Goal: Task Accomplishment & Management: Complete application form

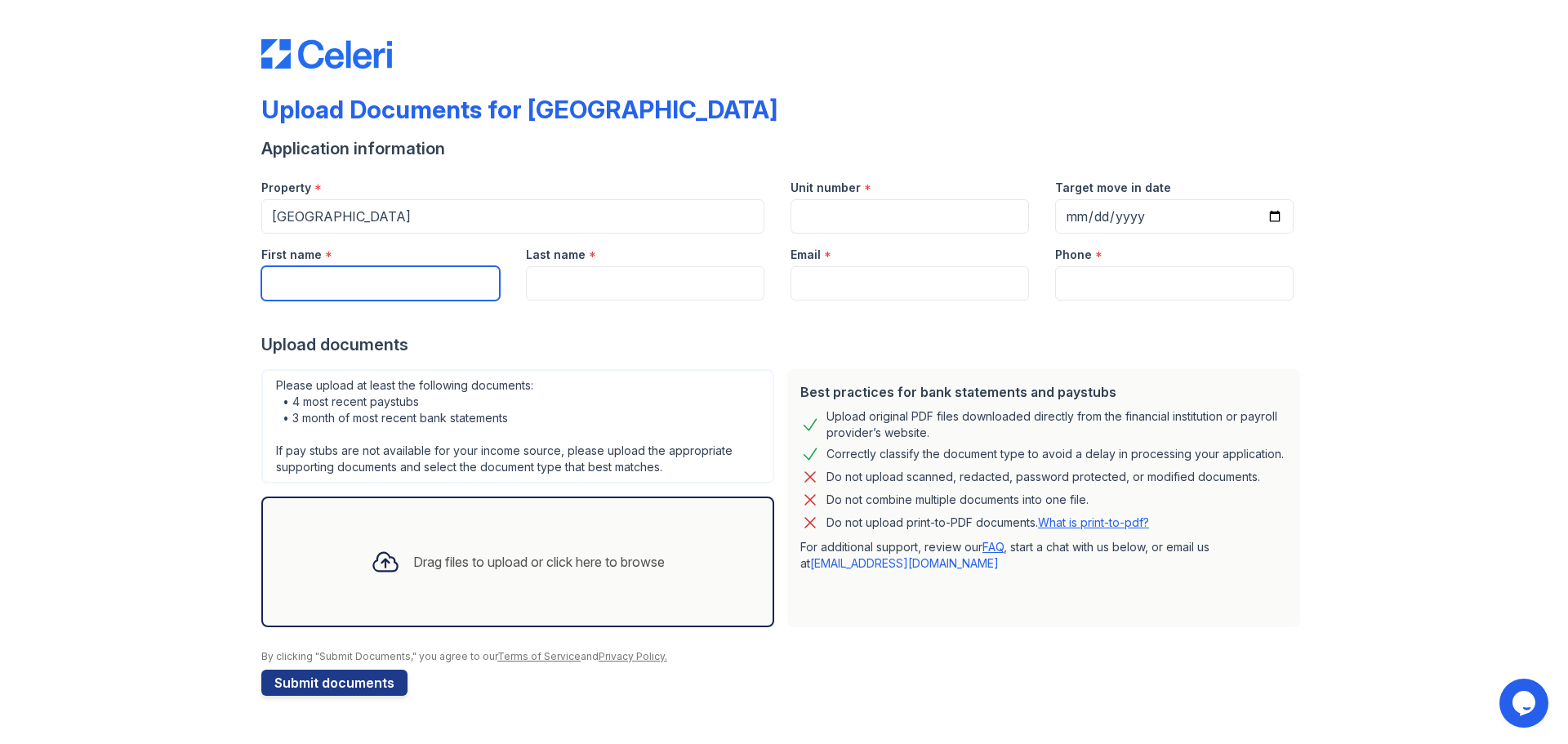
click at [374, 296] on input "First name" at bounding box center [380, 283] width 238 height 34
type input "[PERSON_NAME]"
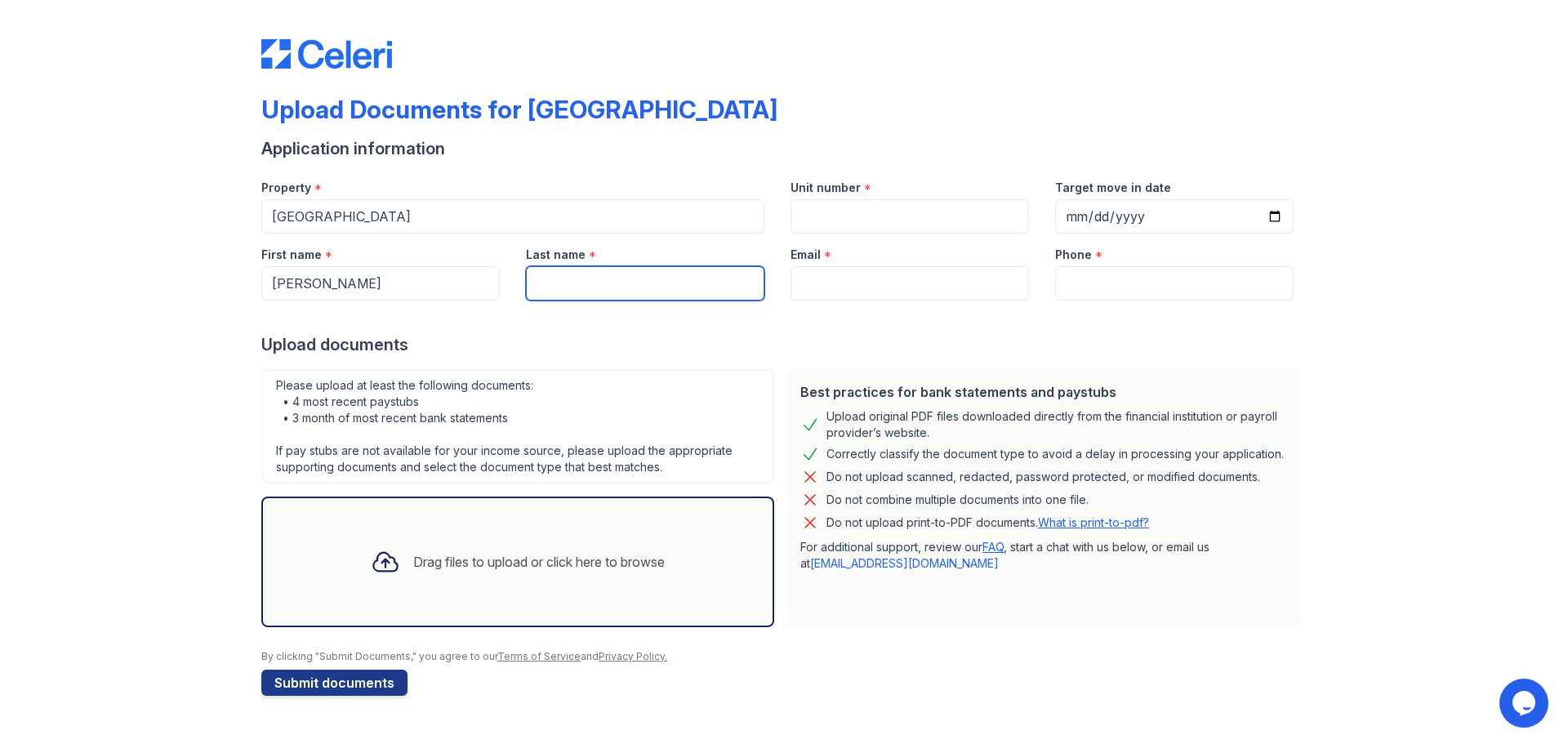
click at [589, 277] on input "Last name" at bounding box center [645, 283] width 238 height 34
type input "[PERSON_NAME]"
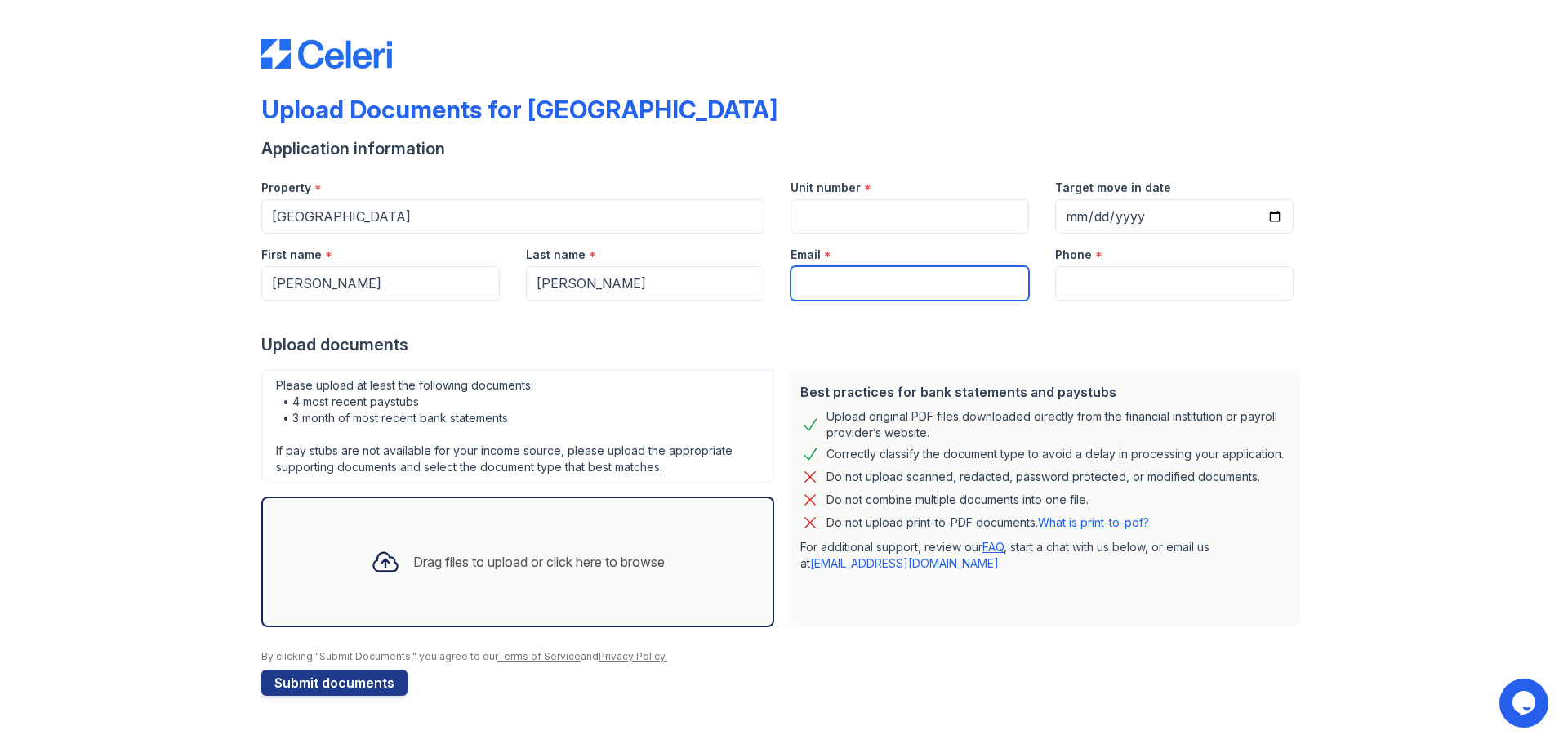
type input "[EMAIL_ADDRESS][DOMAIN_NAME]"
type input "3472625054"
drag, startPoint x: 1007, startPoint y: 285, endPoint x: 708, endPoint y: 263, distance: 299.8
click at [726, 263] on div "First name * [PERSON_NAME] Last name * [PERSON_NAME] Email * [EMAIL_ADDRESS][DO…" at bounding box center [778, 267] width 1059 height 67
click at [504, 561] on div "Drag files to upload or click here to browse" at bounding box center [539, 562] width 252 height 19
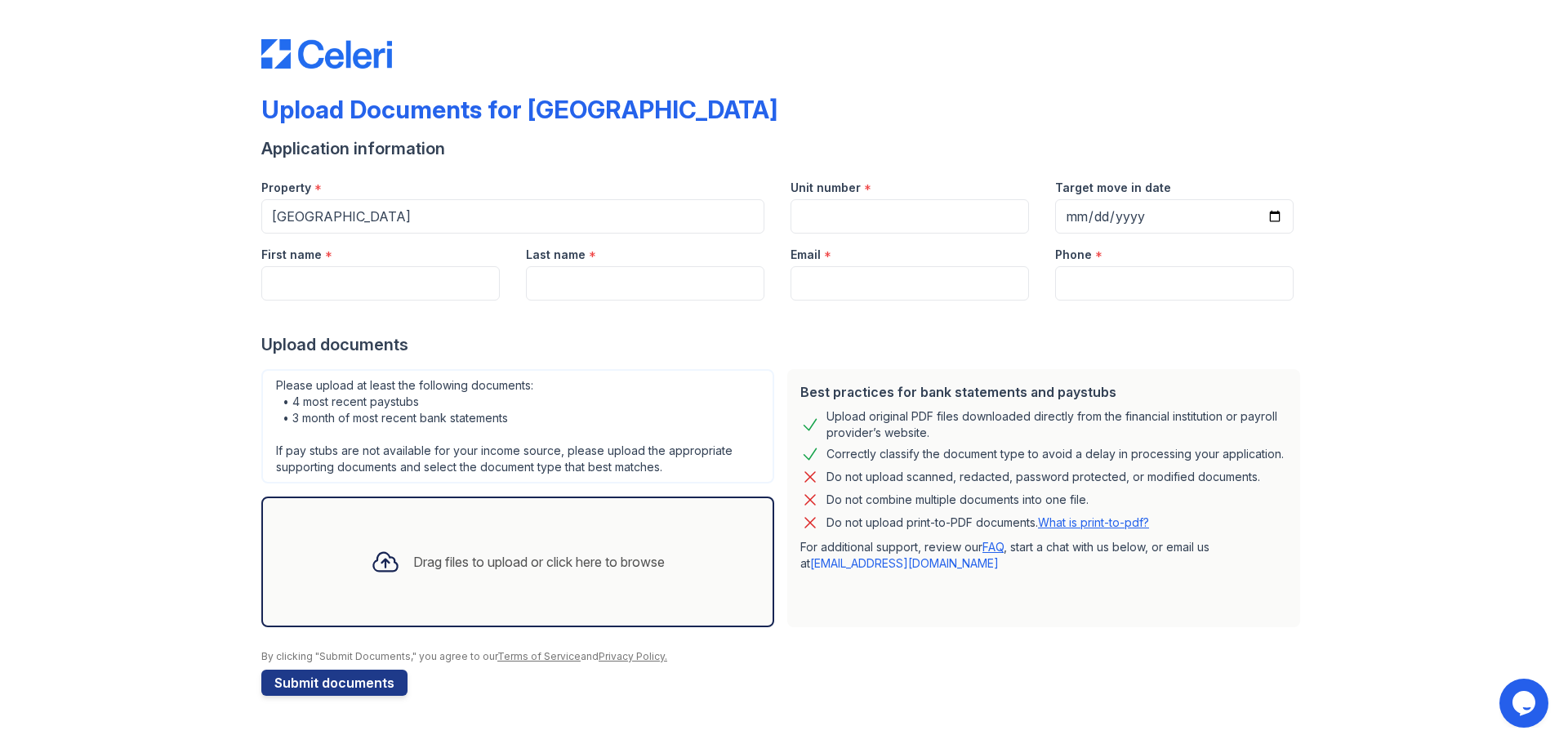
click at [683, 540] on div "Drag files to upload or click here to browse" at bounding box center [517, 562] width 513 height 131
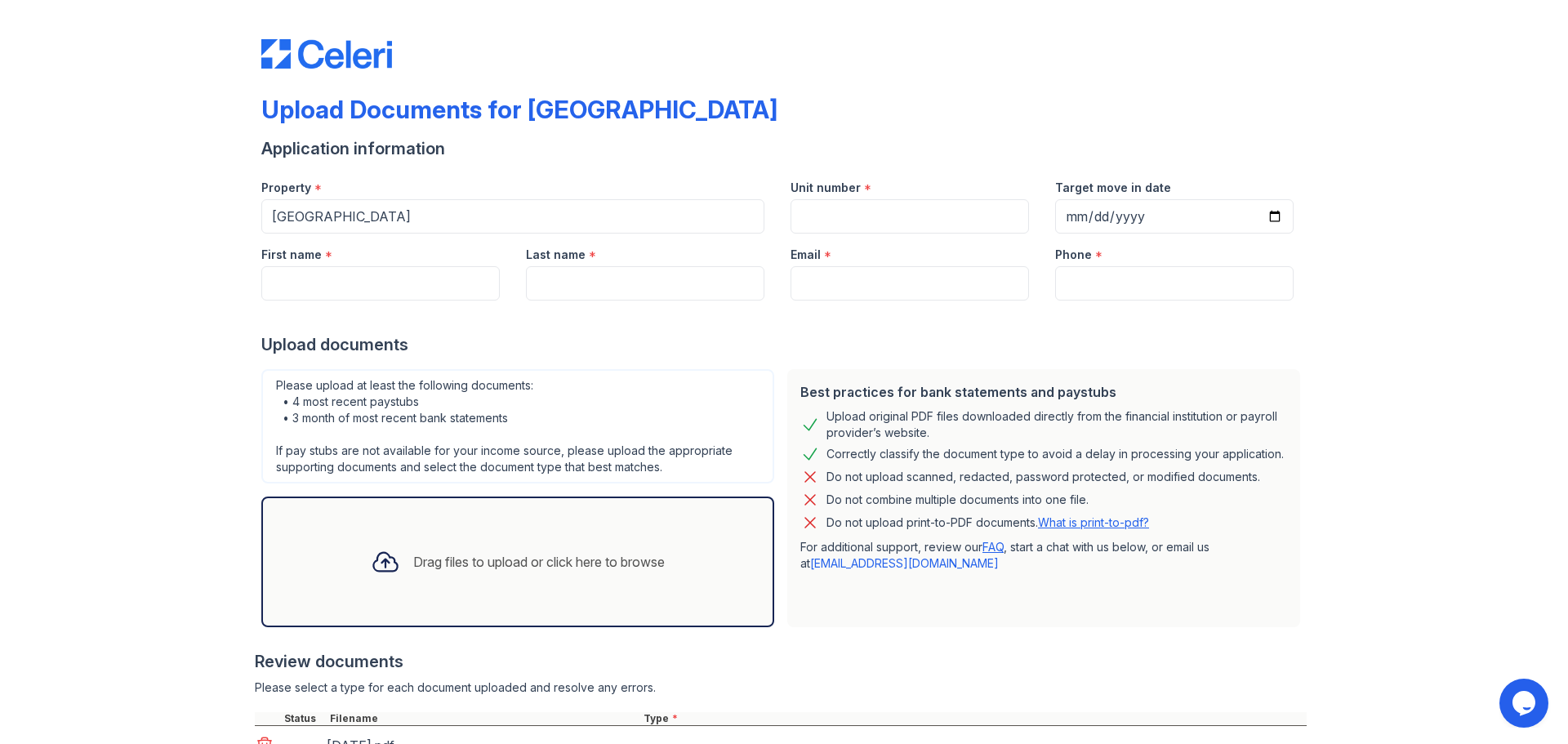
click at [504, 575] on div "Drag files to upload or click here to browse" at bounding box center [518, 562] width 321 height 56
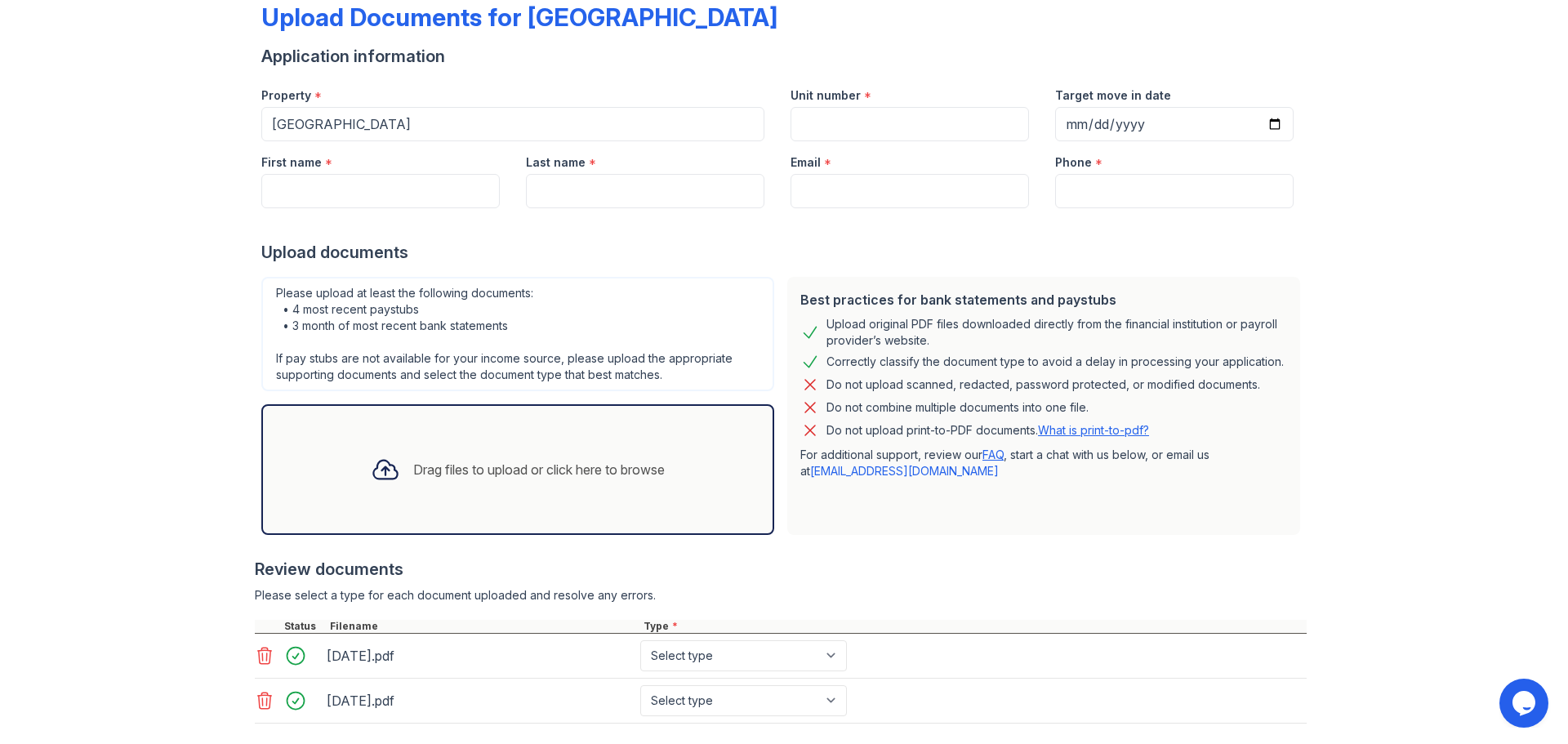
scroll to position [183, 0]
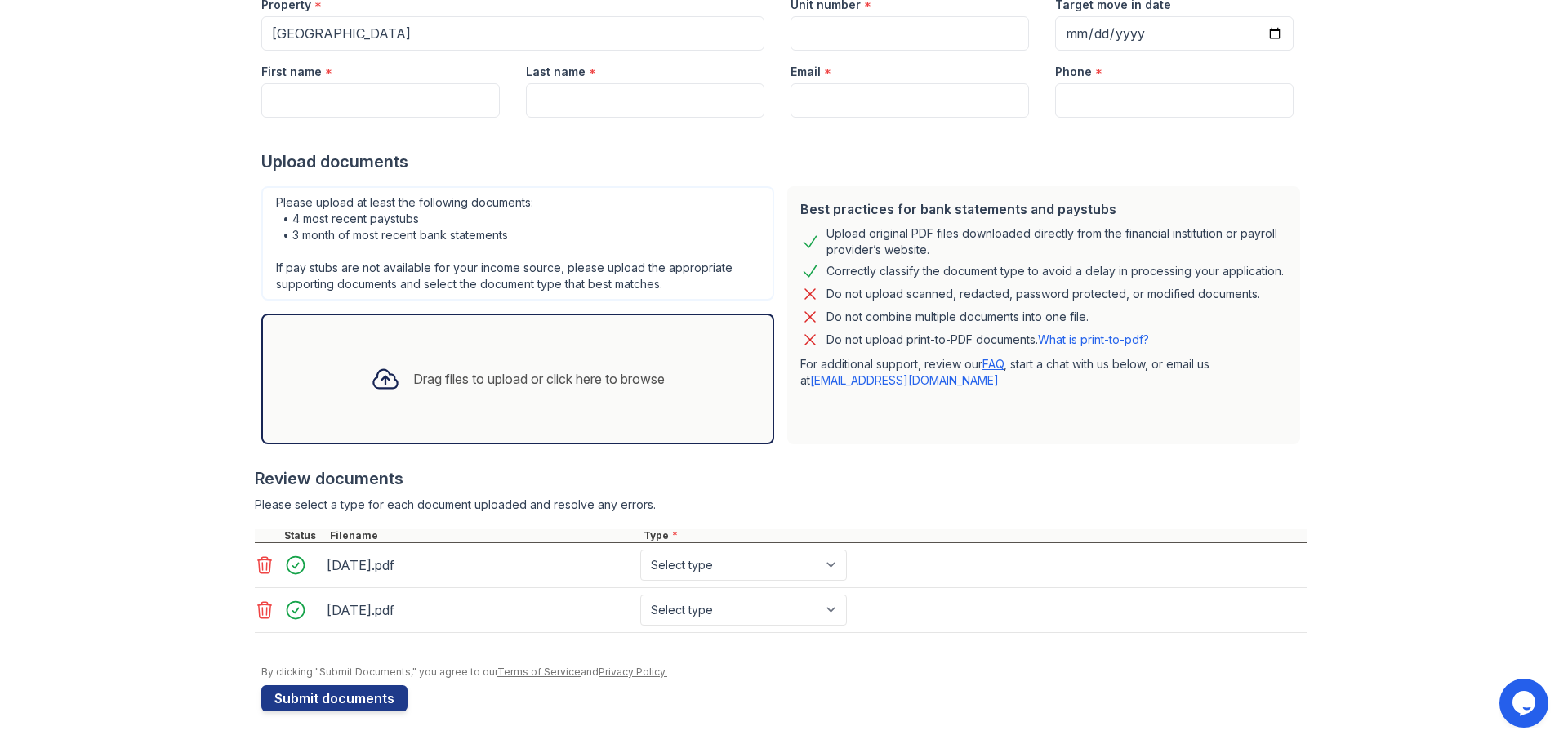
click at [434, 365] on div "Drag files to upload or click here to browse" at bounding box center [518, 378] width 321 height 56
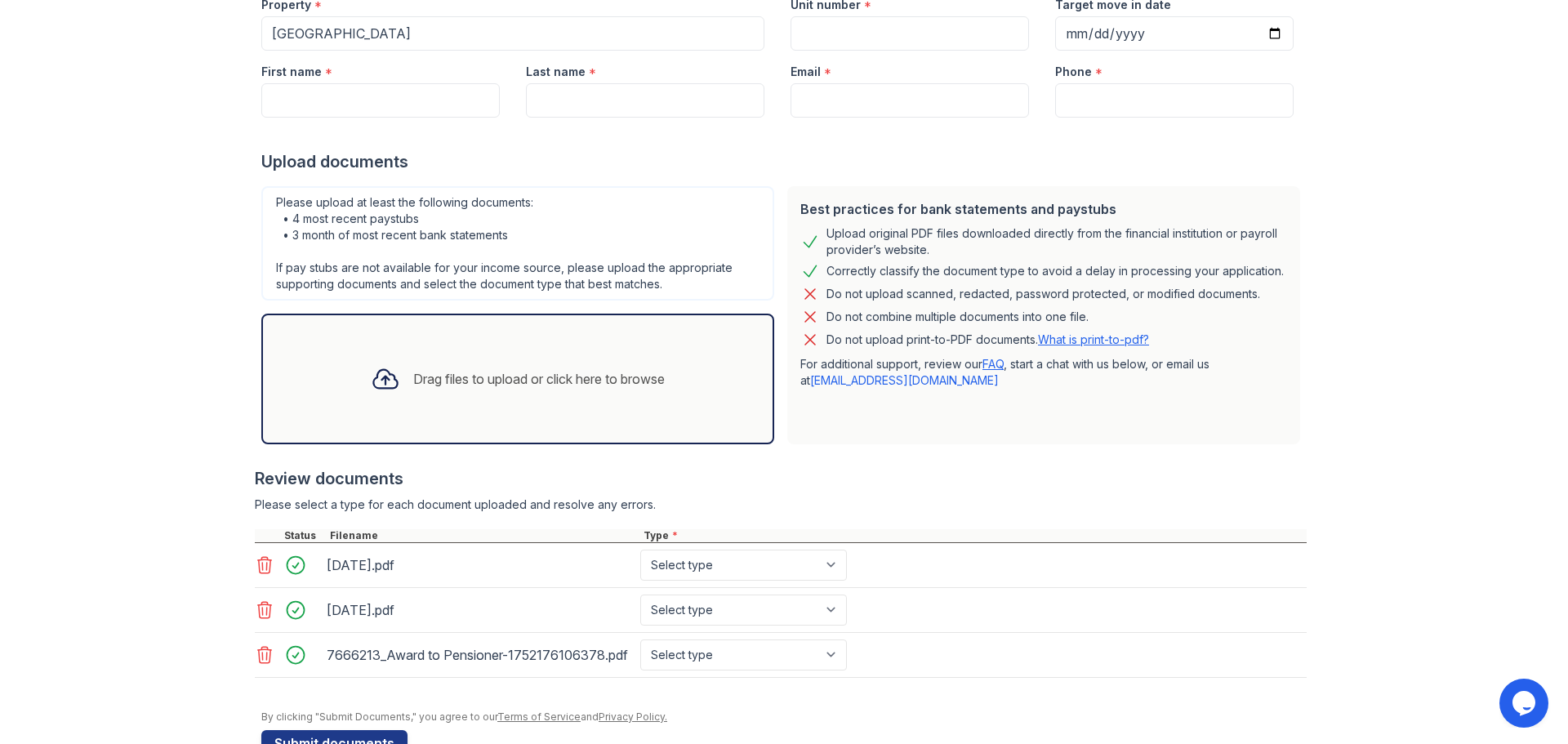
click at [562, 392] on div "Drag files to upload or click here to browse" at bounding box center [518, 378] width 321 height 56
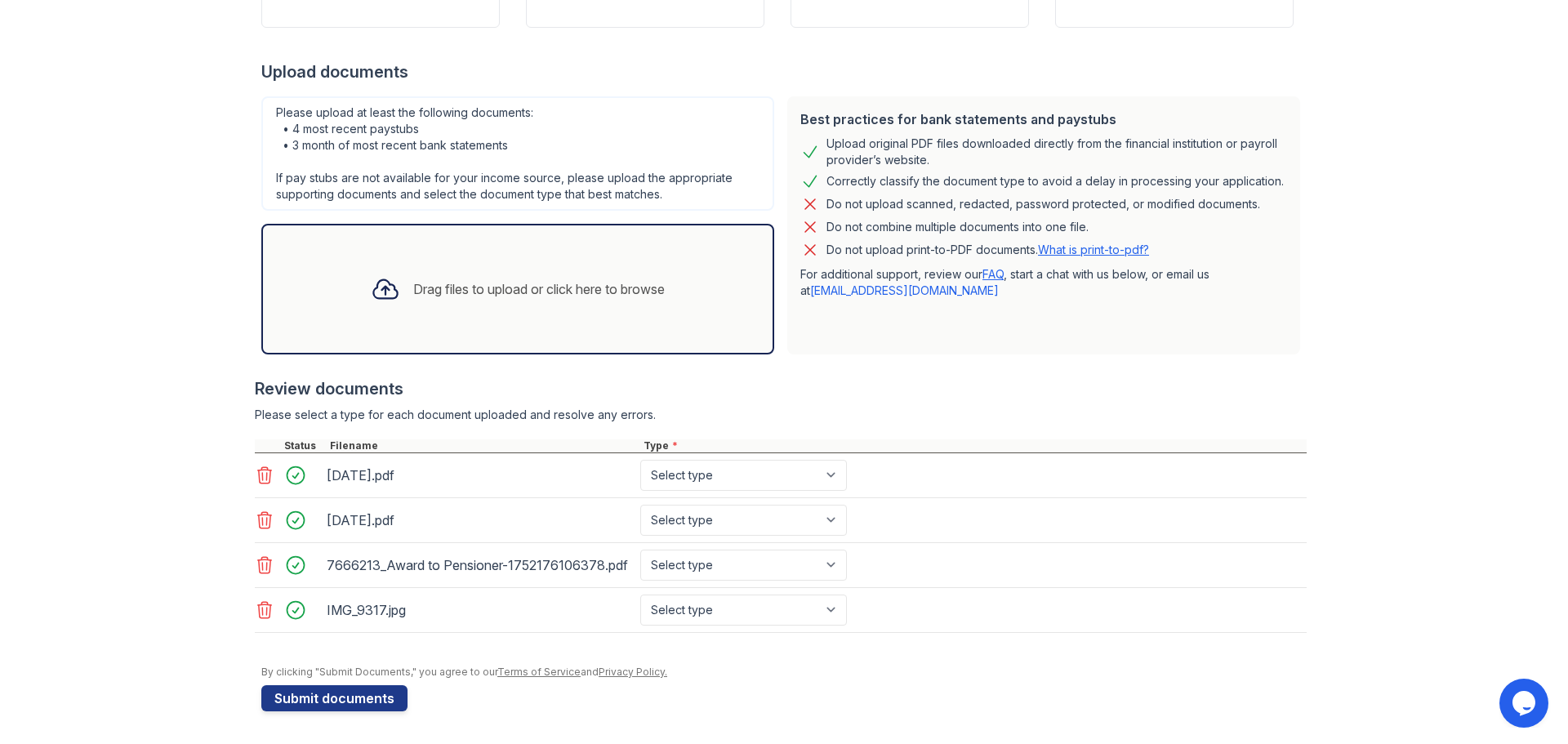
click at [616, 297] on div "Drag files to upload or click here to browse" at bounding box center [539, 289] width 252 height 19
click at [592, 309] on div "Drag files to upload or click here to browse" at bounding box center [518, 289] width 321 height 56
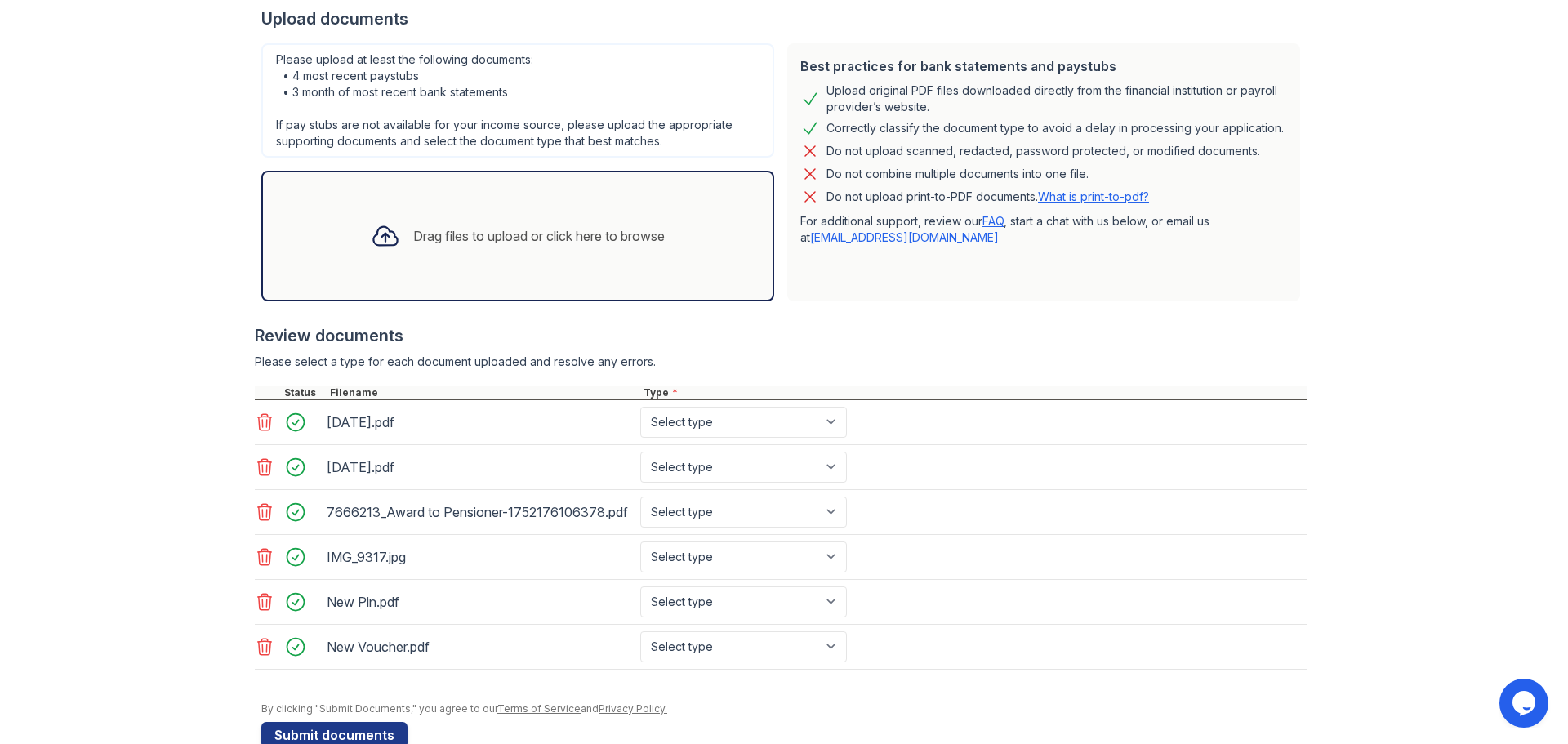
scroll to position [363, 0]
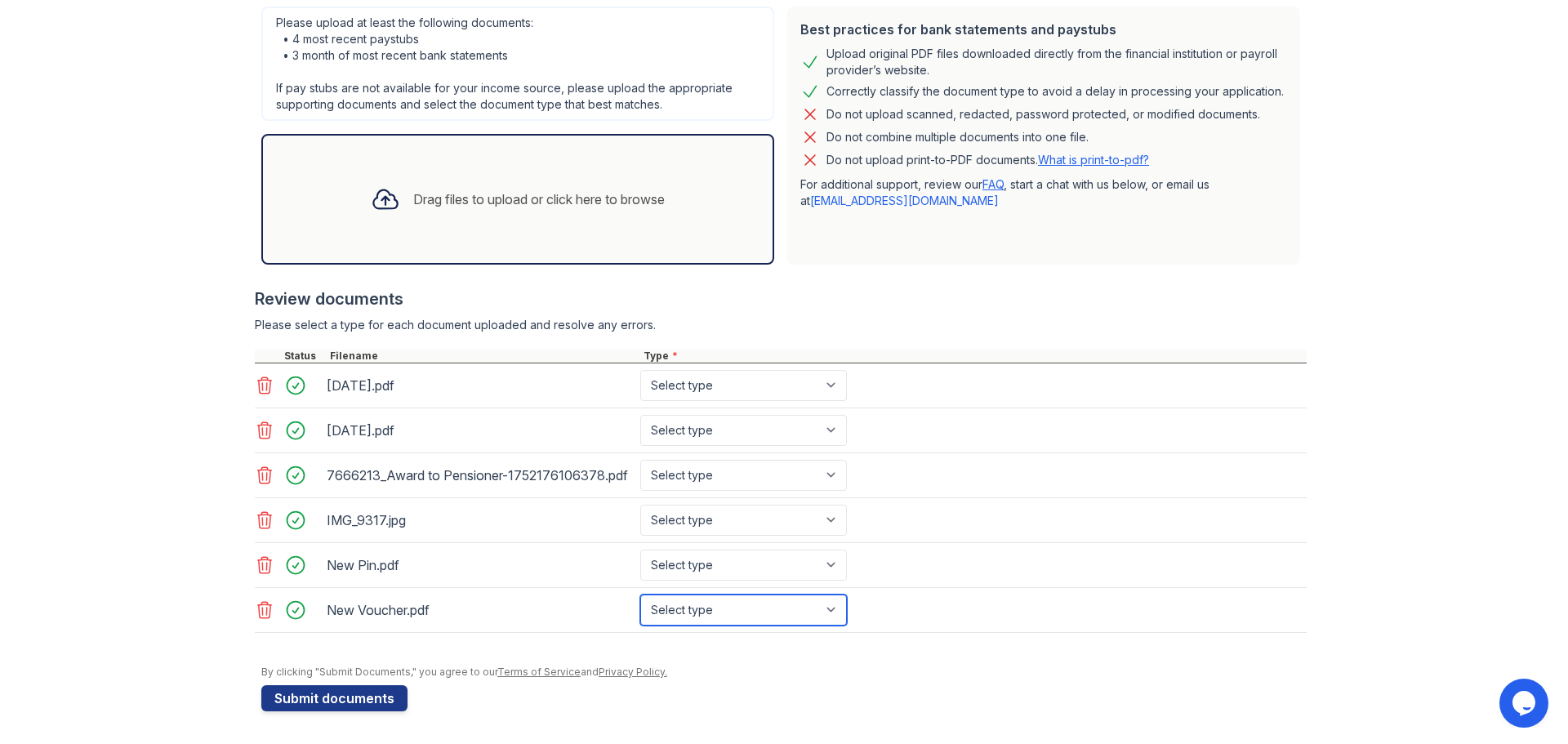
click at [715, 602] on select "Select type Paystub Bank Statement Offer Letter Tax Documents Benefit Award Let…" at bounding box center [744, 610] width 207 height 31
select select "other"
click at [640, 595] on select "Select type Paystub Bank Statement Offer Letter Tax Documents Benefit Award Let…" at bounding box center [744, 610] width 207 height 31
click at [789, 570] on select "Select type Paystub Bank Statement Offer Letter Tax Documents Benefit Award Let…" at bounding box center [744, 565] width 207 height 31
select select "other"
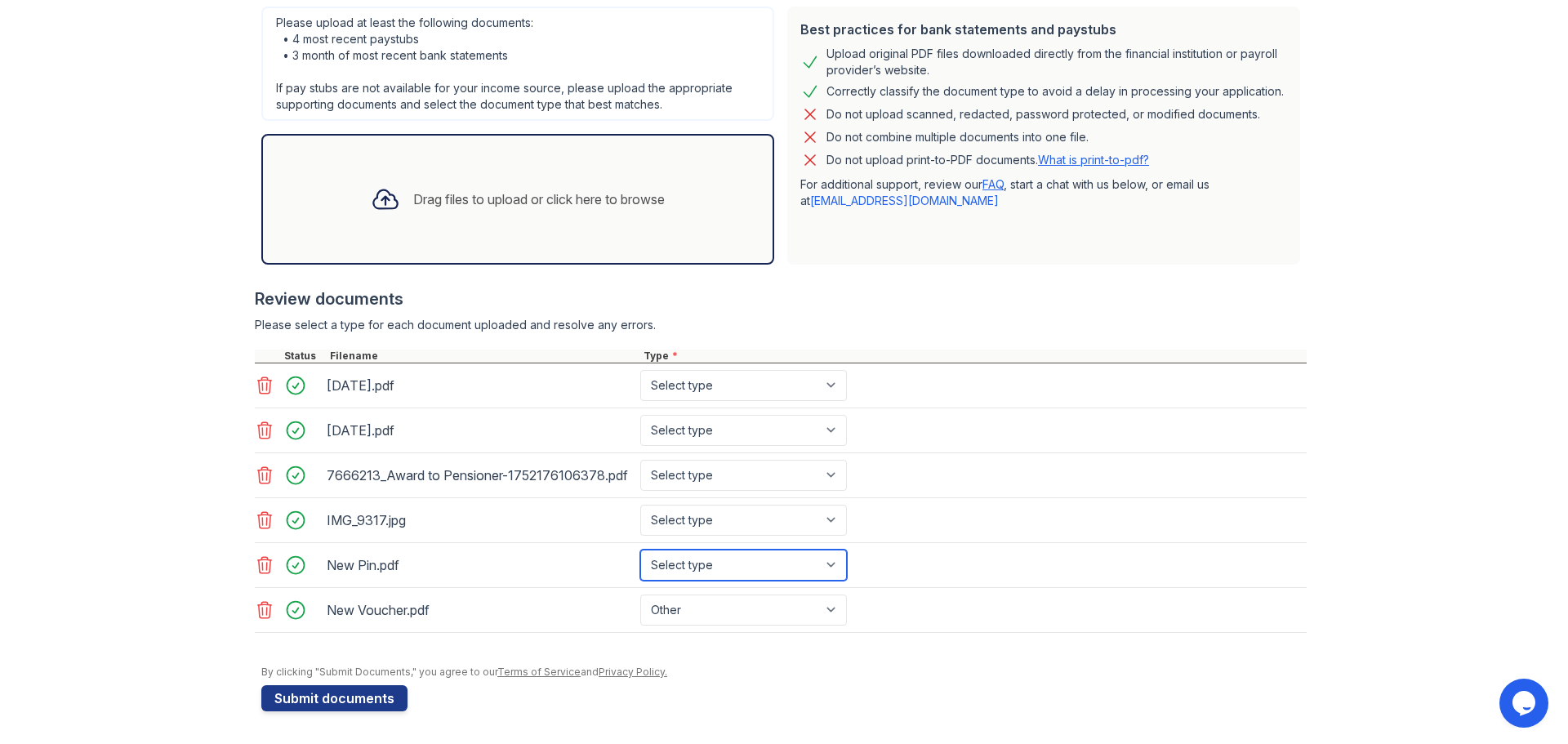
click at [640, 550] on select "Select type Paystub Bank Statement Offer Letter Tax Documents Benefit Award Let…" at bounding box center [744, 565] width 207 height 31
click at [743, 520] on select "Select type Paystub Bank Statement Offer Letter Tax Documents Benefit Award Let…" at bounding box center [744, 520] width 207 height 31
select select "other"
click at [640, 505] on select "Select type Paystub Bank Statement Offer Letter Tax Documents Benefit Award Let…" at bounding box center [744, 520] width 207 height 31
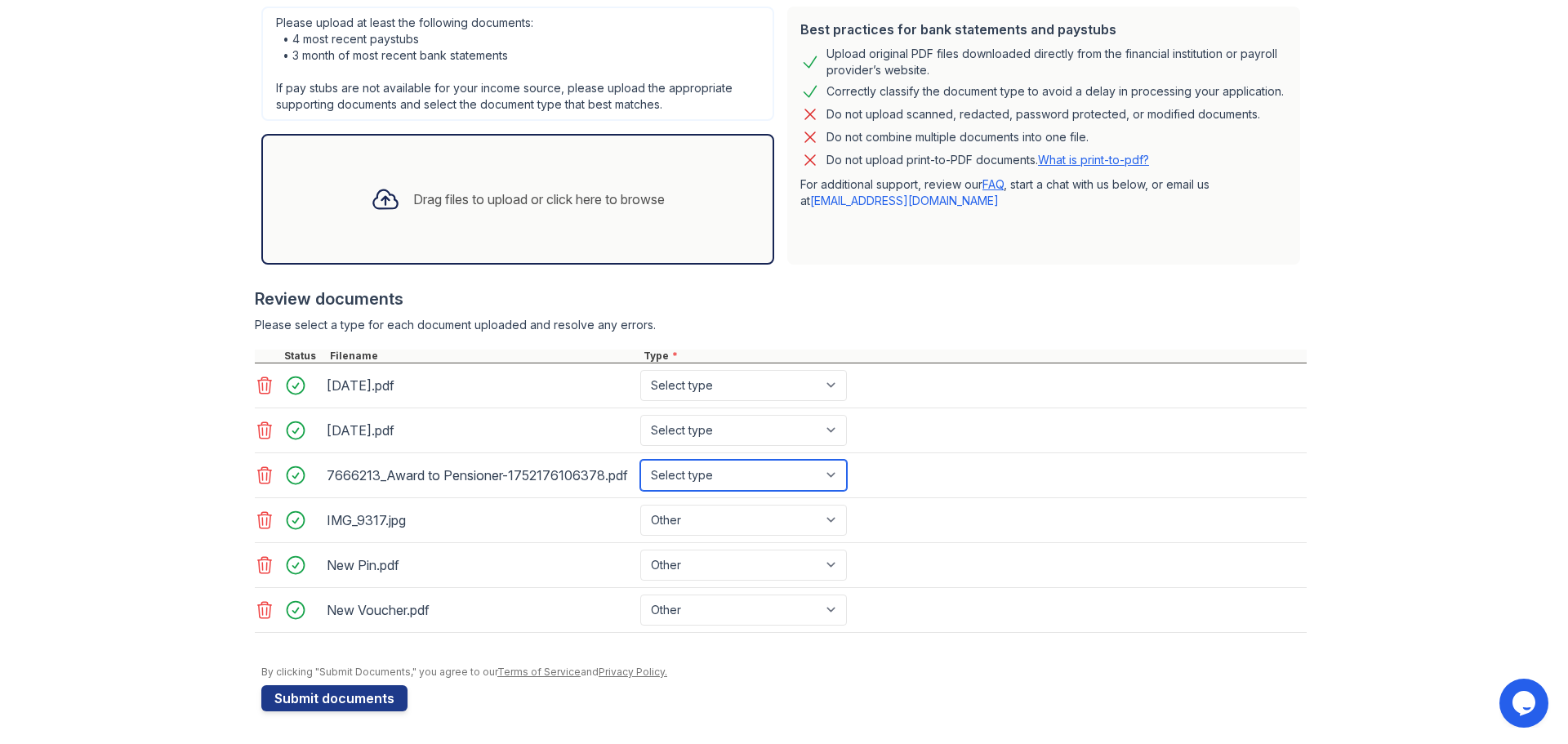
click at [713, 488] on select "Select type Paystub Bank Statement Offer Letter Tax Documents Benefit Award Let…" at bounding box center [744, 476] width 207 height 31
select select "benefit_award_letter"
click at [640, 460] on select "Select type Paystub Bank Statement Offer Letter Tax Documents Benefit Award Let…" at bounding box center [744, 476] width 207 height 31
click at [704, 443] on select "Select type Paystub Bank Statement Offer Letter Tax Documents Benefit Award Let…" at bounding box center [744, 431] width 207 height 31
select select "bank_statement"
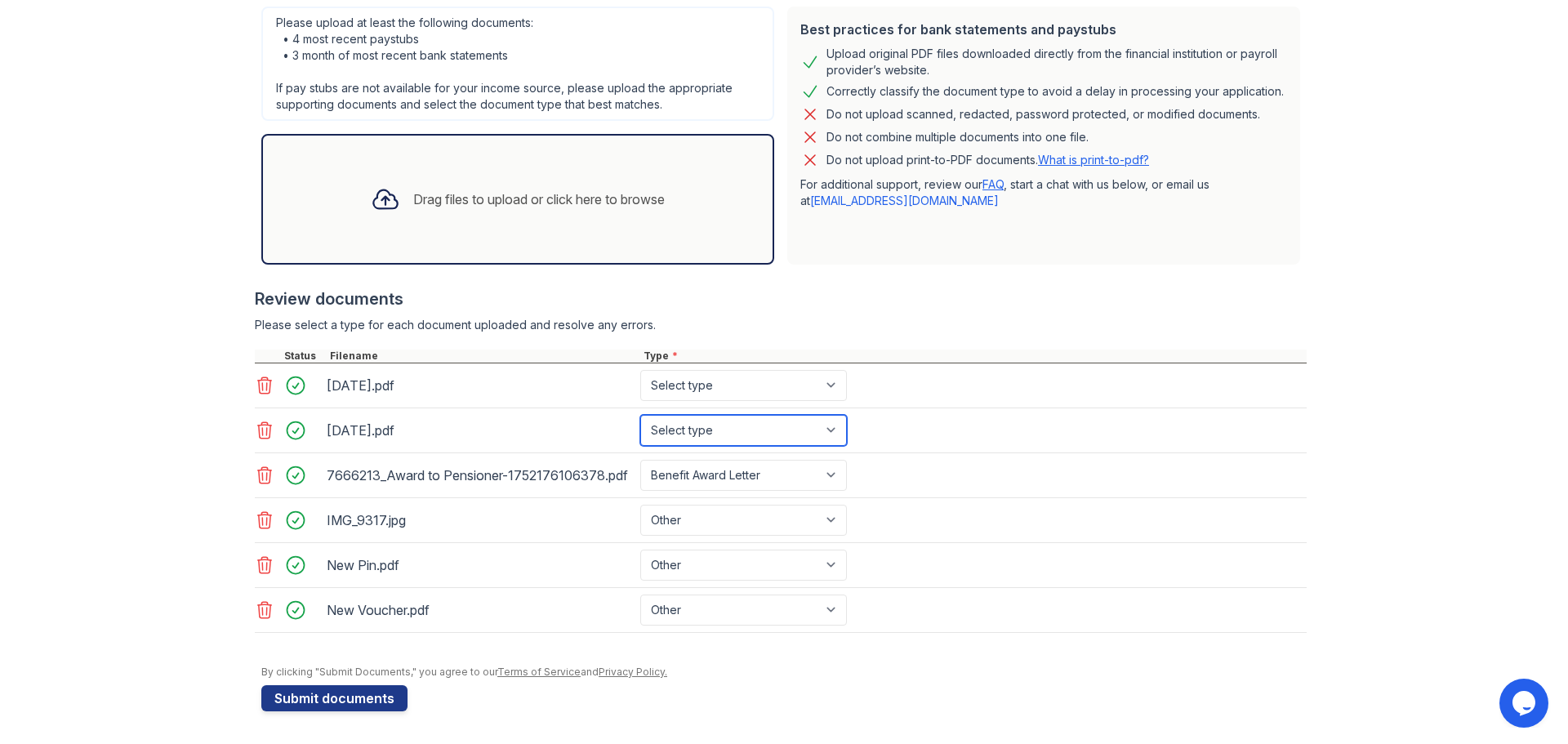
click at [640, 415] on select "Select type Paystub Bank Statement Offer Letter Tax Documents Benefit Award Let…" at bounding box center [744, 431] width 207 height 31
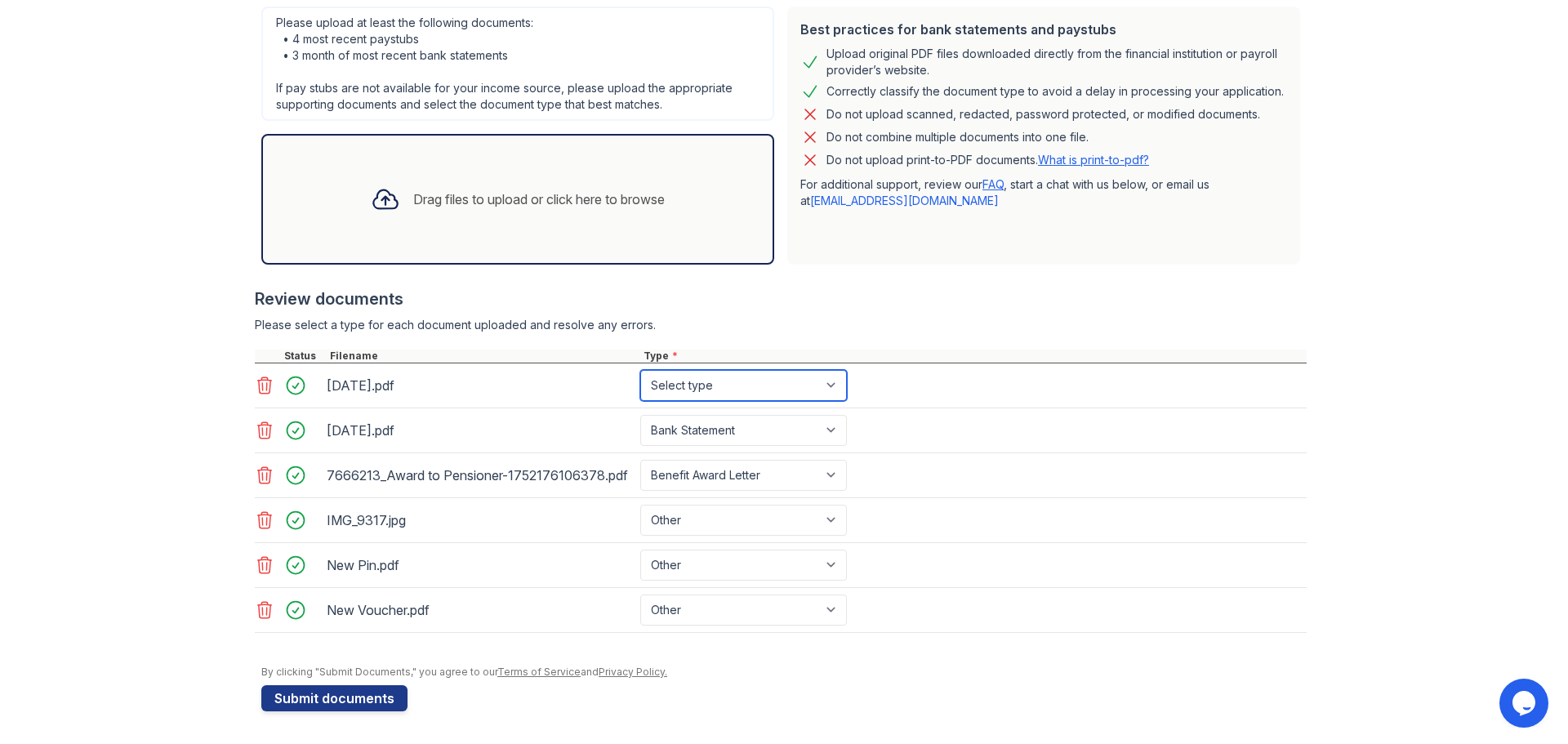
click at [715, 389] on select "Select type Paystub Bank Statement Offer Letter Tax Documents Benefit Award Let…" at bounding box center [744, 386] width 207 height 31
click at [640, 370] on select "Select type Paystub Bank Statement Offer Letter Tax Documents Benefit Award Let…" at bounding box center [744, 386] width 207 height 31
click at [663, 370] on select "Select type Paystub Bank Statement Offer Letter Tax Documents Benefit Award Let…" at bounding box center [744, 386] width 207 height 31
select select "bank_statement"
click at [640, 370] on select "Select type Paystub Bank Statement Offer Letter Tax Documents Benefit Award Let…" at bounding box center [744, 386] width 207 height 31
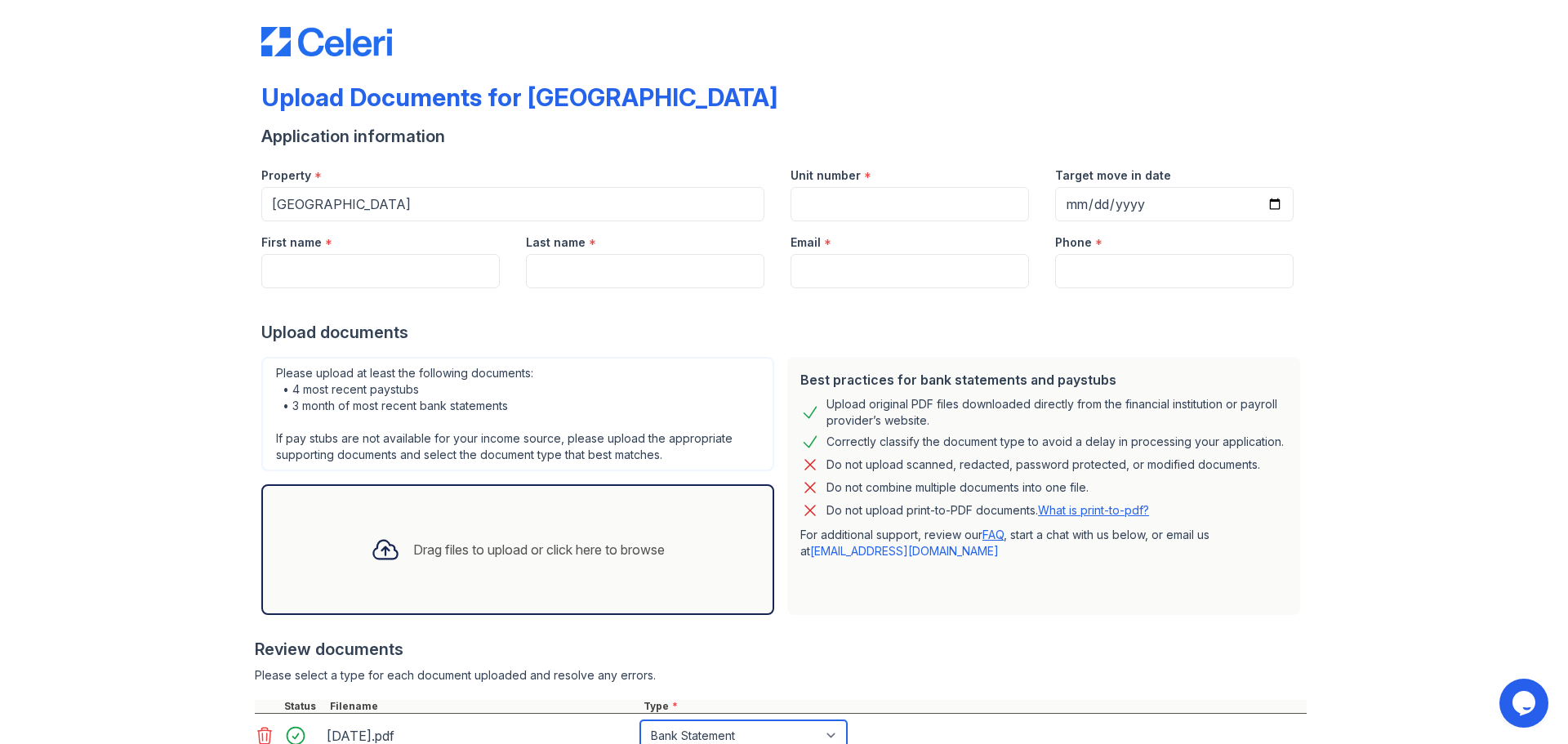
scroll to position [0, 0]
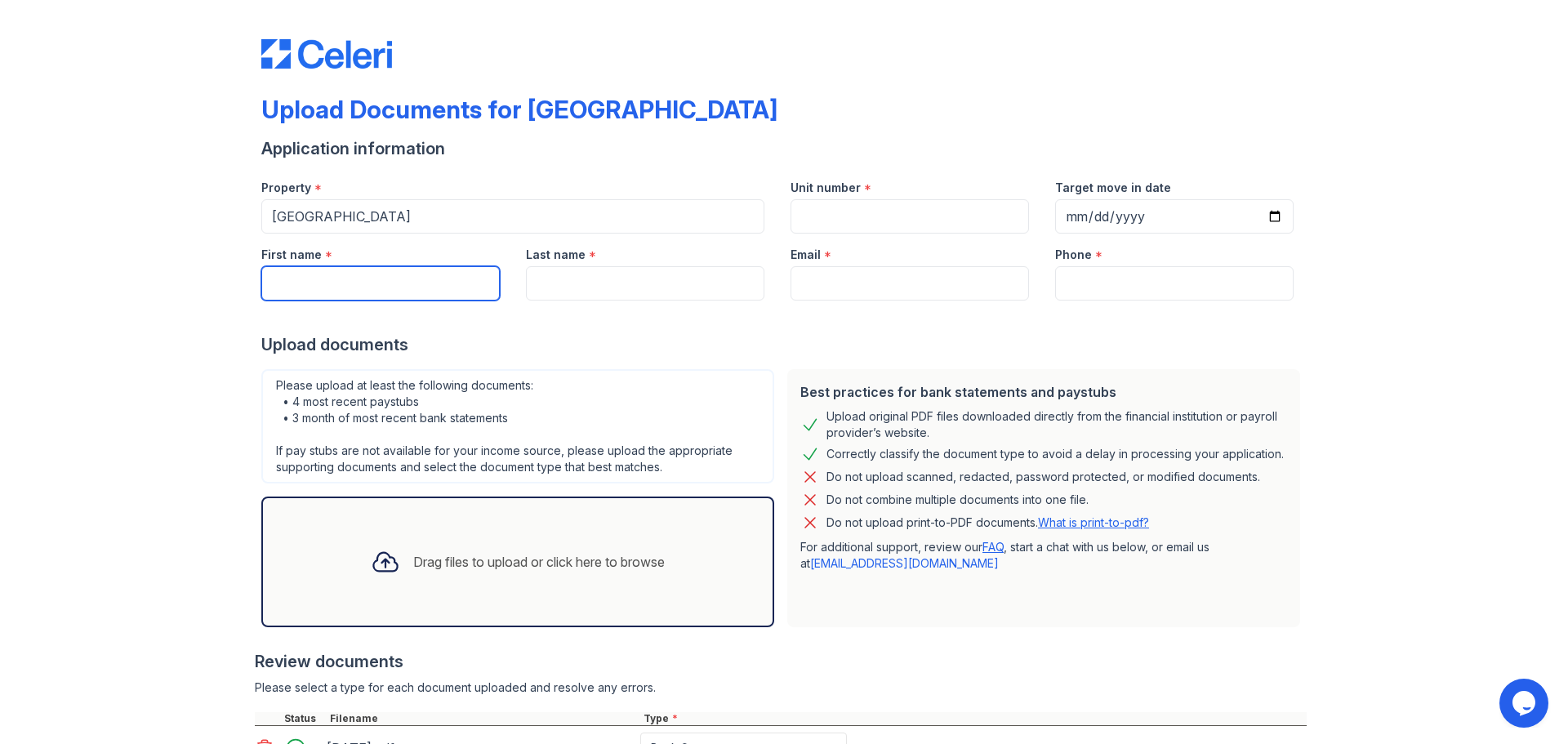
click at [449, 289] on input "First name" at bounding box center [380, 283] width 238 height 34
type input "Barbara"
type input "[PERSON_NAME]"
type input "[EMAIL_ADDRESS][DOMAIN_NAME]"
type input "3472625054"
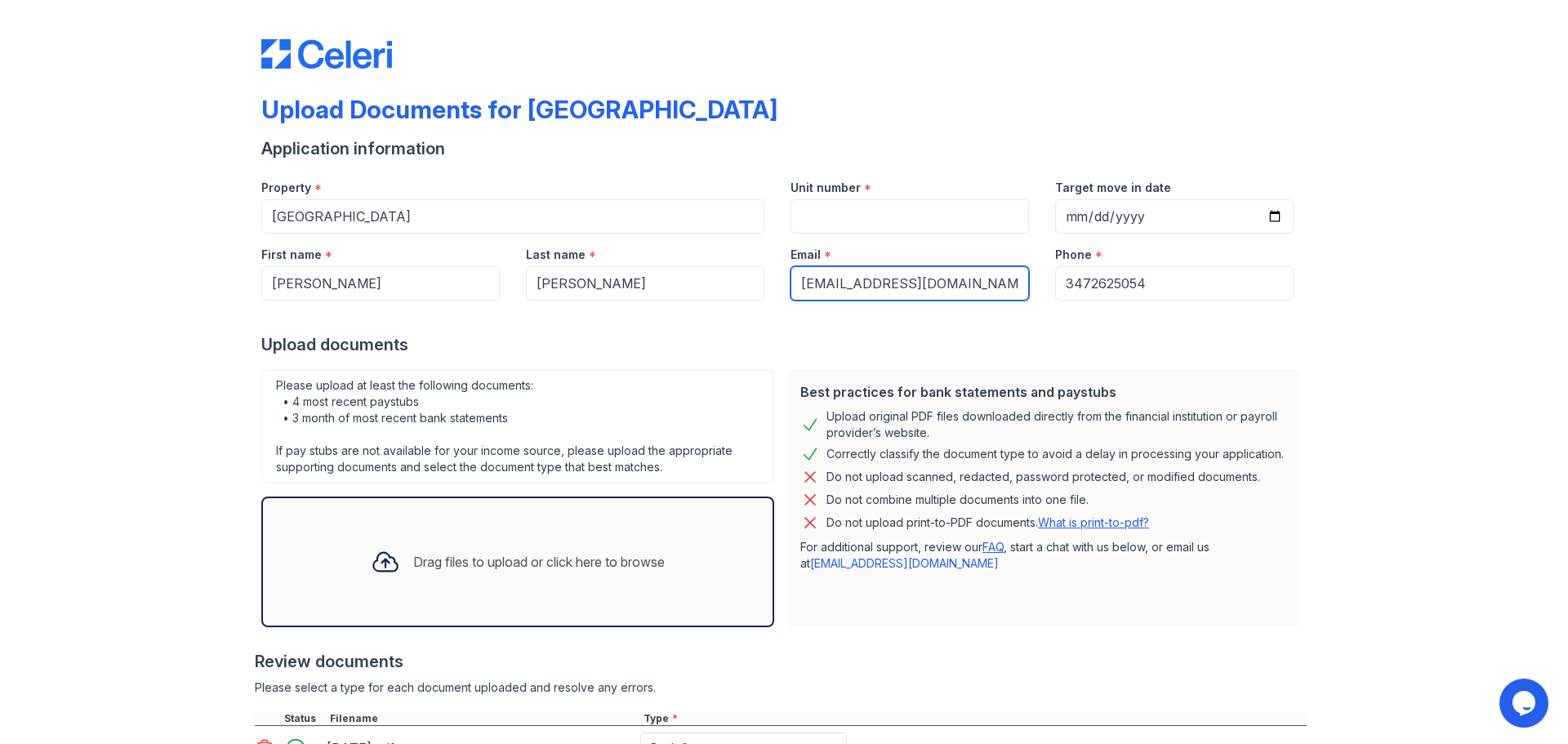
drag, startPoint x: 1016, startPoint y: 283, endPoint x: 686, endPoint y: 289, distance: 330.1
click at [695, 294] on div "First name * Barbara Last name * Felton Email * glammedupmocha@icloud.com Phone…" at bounding box center [778, 267] width 1059 height 67
type input "tempesttfelton11@gmail.com"
click at [835, 227] on input "Unit number" at bounding box center [909, 216] width 238 height 34
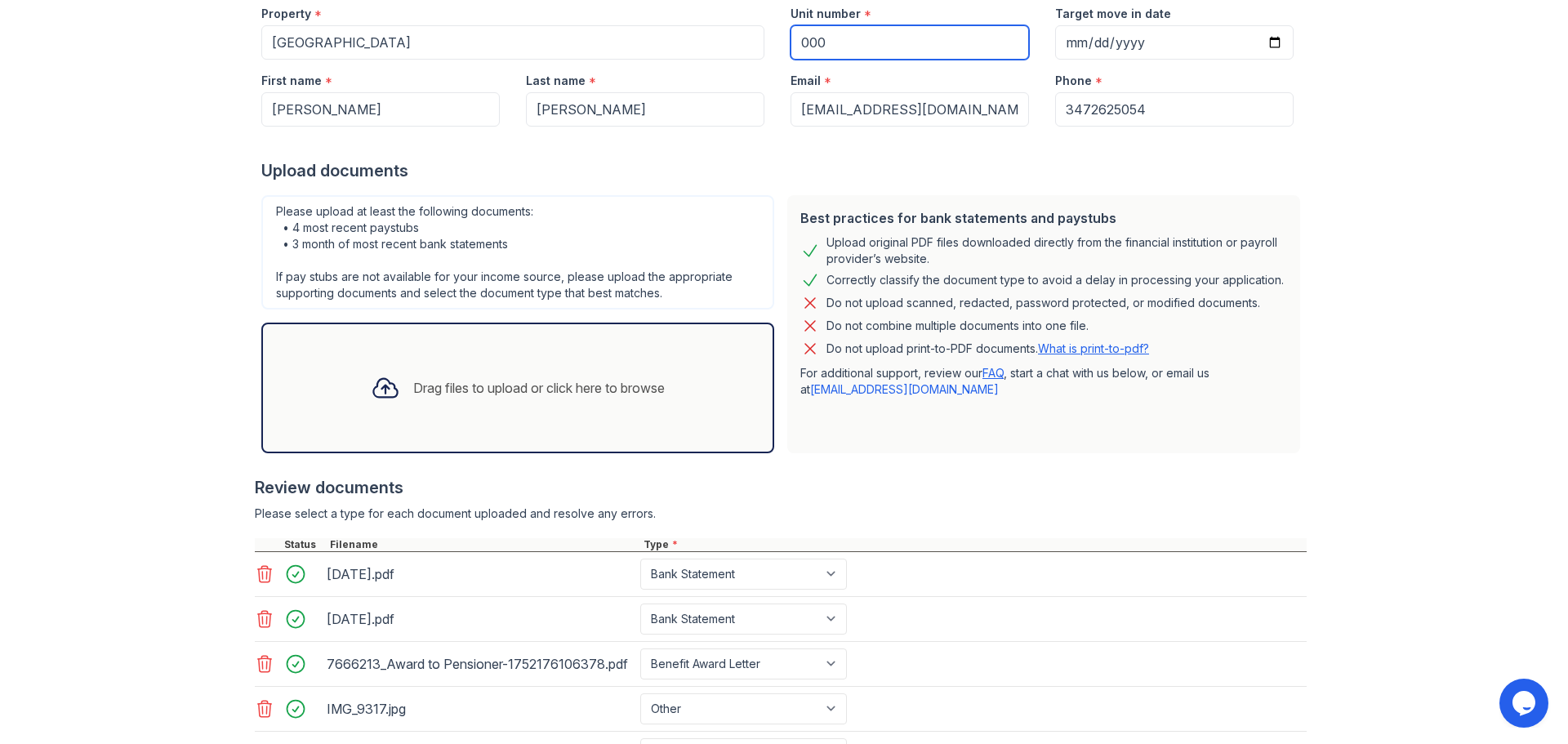
scroll to position [363, 0]
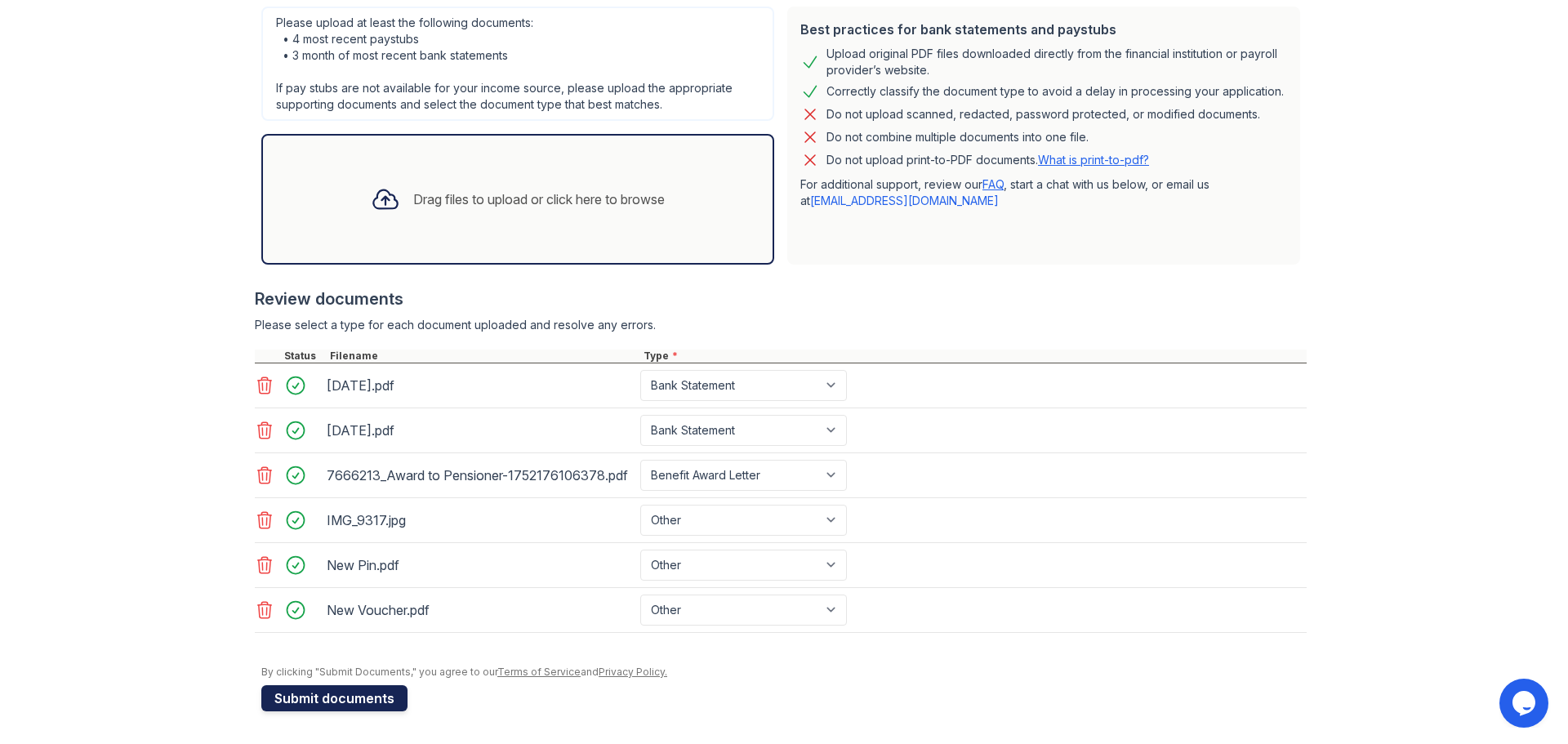
type input "000"
click at [359, 696] on button "Submit documents" at bounding box center [334, 698] width 147 height 27
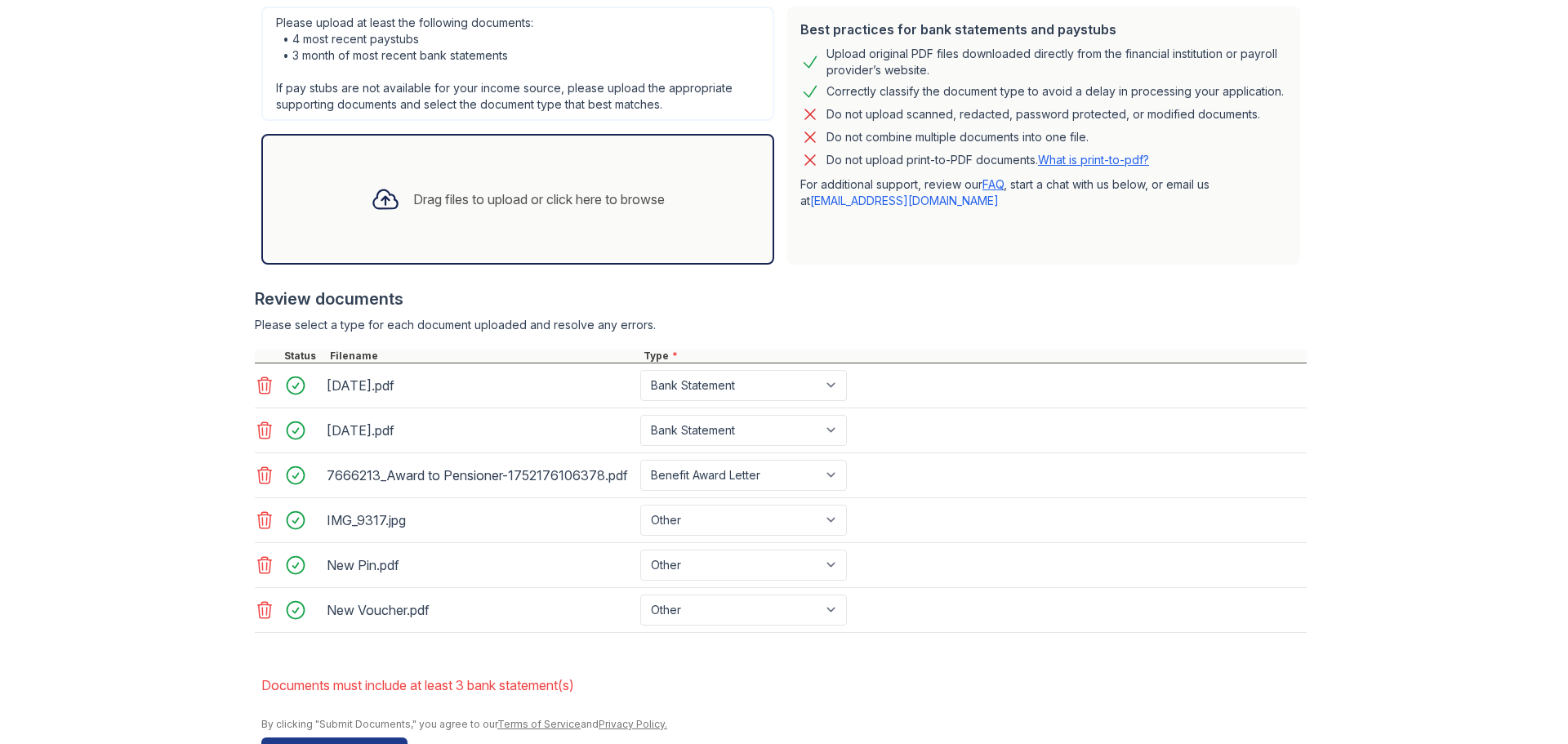
scroll to position [461, 0]
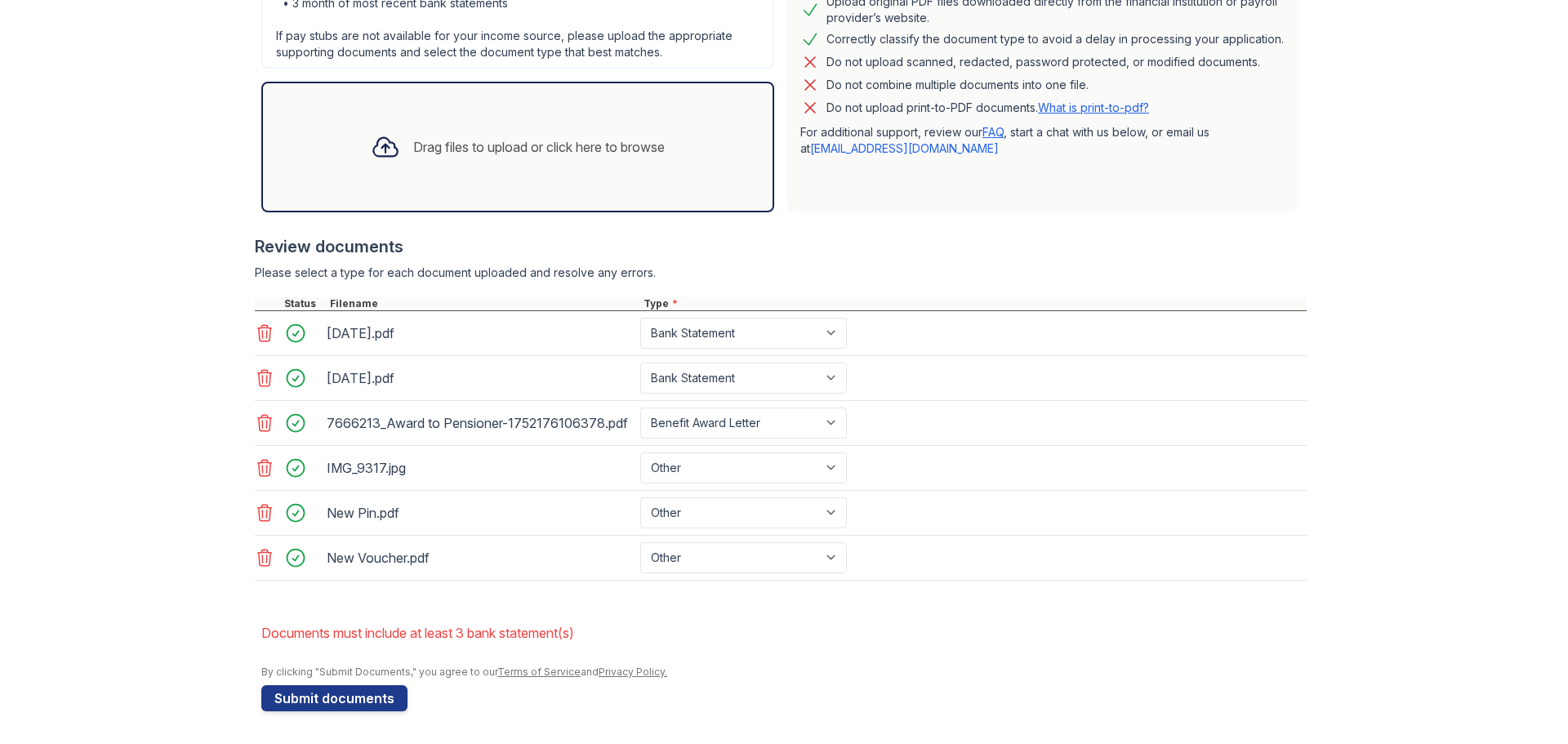
click at [577, 165] on div "Drag files to upload or click here to browse" at bounding box center [518, 147] width 321 height 56
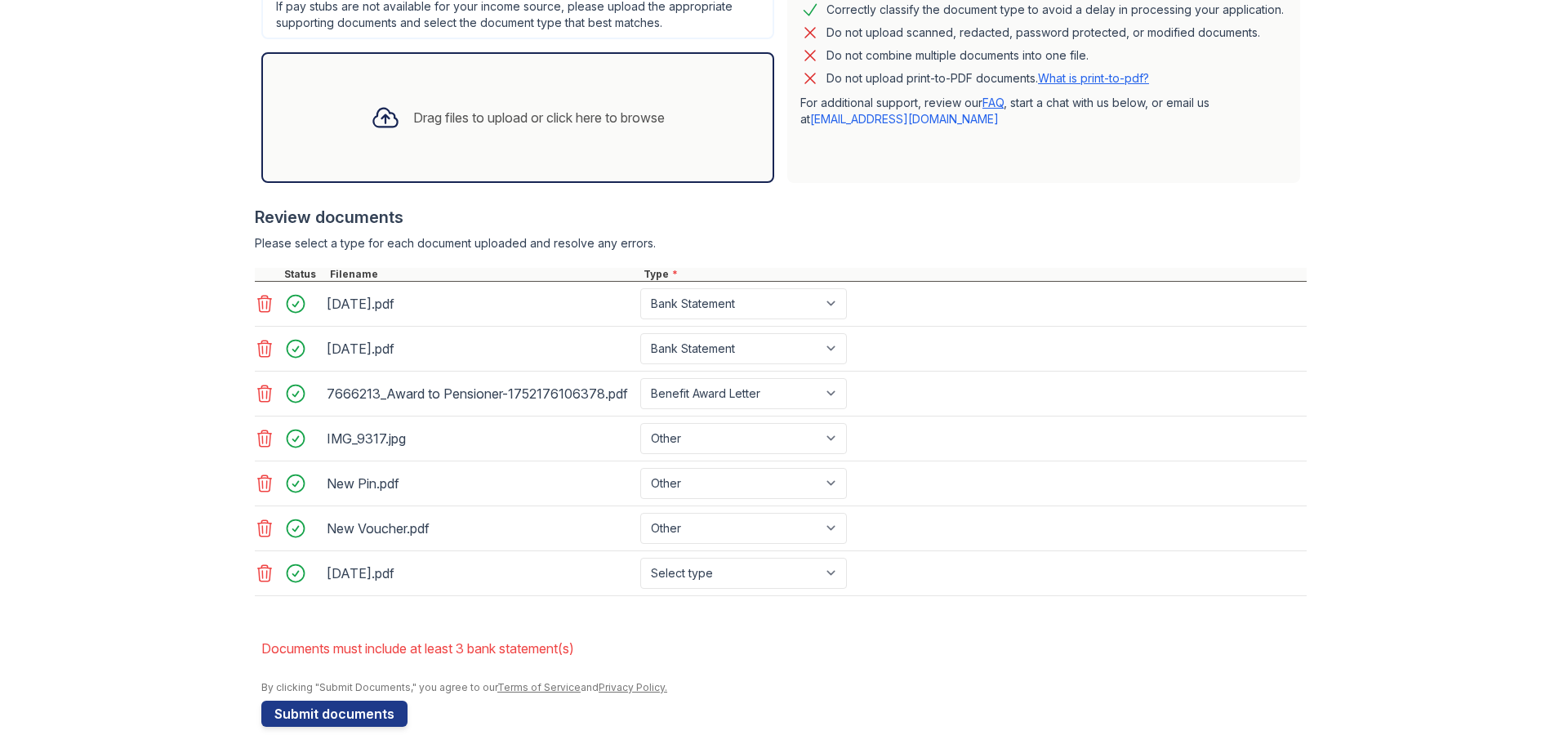
scroll to position [506, 0]
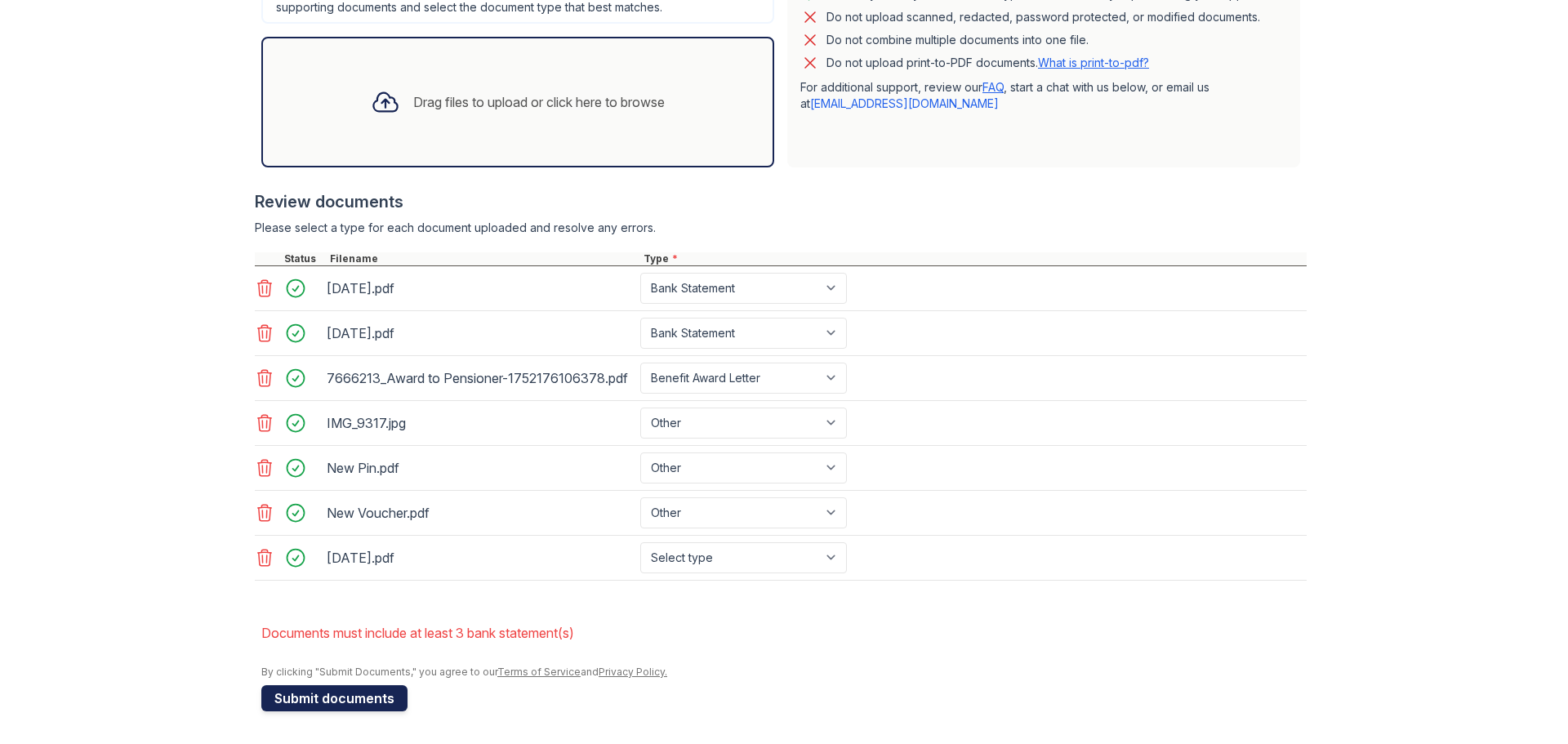
click at [343, 697] on button "Submit documents" at bounding box center [334, 698] width 147 height 27
click at [672, 553] on select "Select type Paystub Bank Statement Offer Letter Tax Documents Benefit Award Let…" at bounding box center [744, 558] width 207 height 31
select select "bank_statement"
click at [640, 542] on select "Select type Paystub Bank Statement Offer Letter Tax Documents Benefit Award Let…" at bounding box center [744, 558] width 207 height 31
click at [335, 696] on button "Submit documents" at bounding box center [334, 698] width 147 height 27
